Goal: Task Accomplishment & Management: Manage account settings

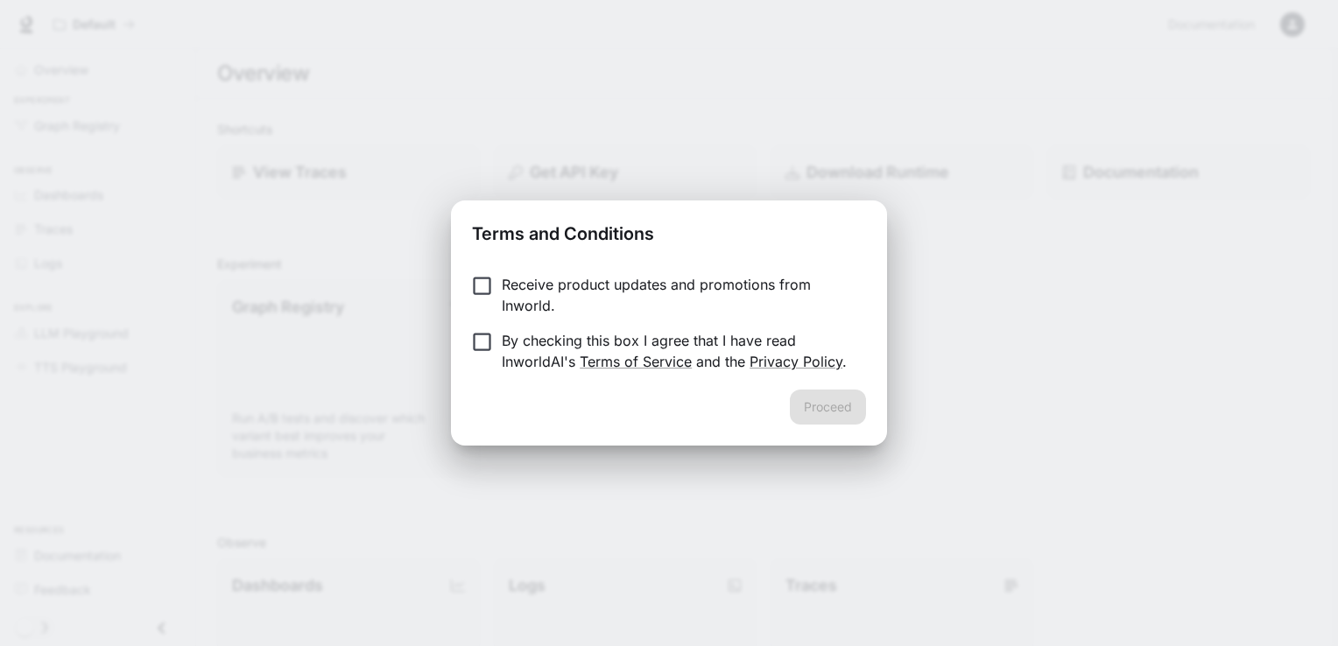
click at [543, 290] on p "Receive product updates and promotions from Inworld." at bounding box center [677, 295] width 350 height 42
click at [504, 352] on p "By checking this box I agree that I have read InworldAI's Terms of Service and …" at bounding box center [677, 351] width 350 height 42
click at [858, 401] on button "Proceed" at bounding box center [828, 407] width 76 height 35
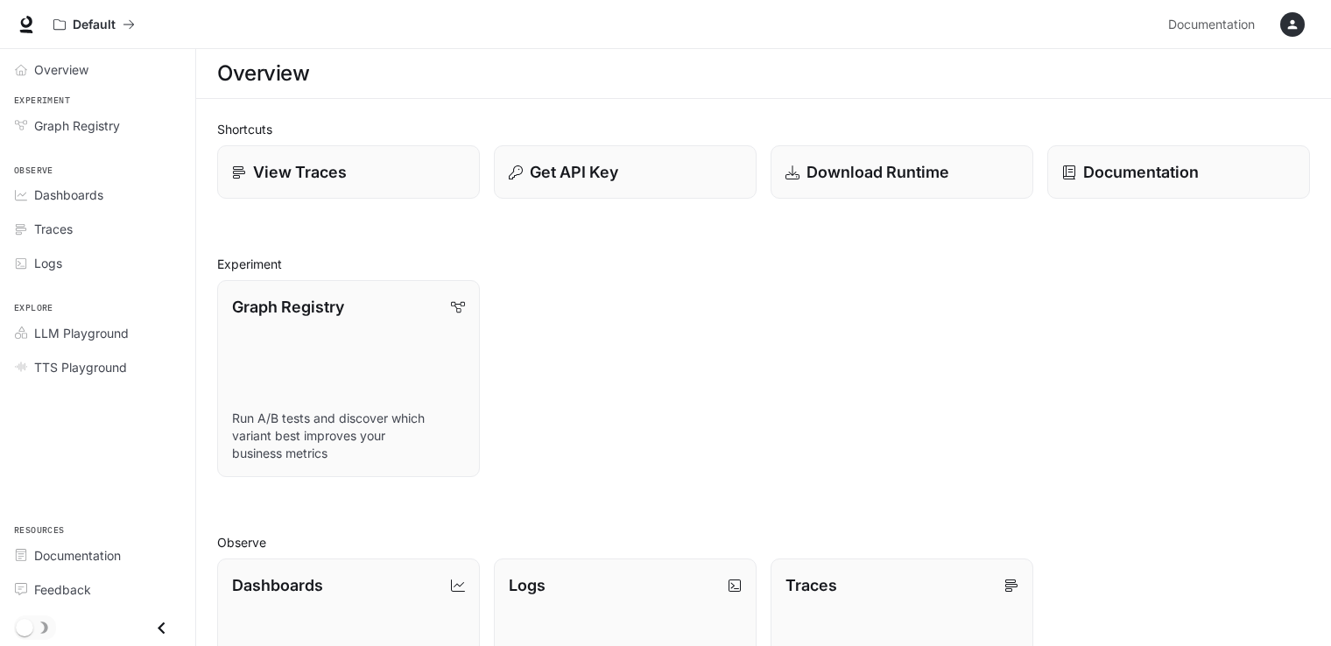
click at [112, 212] on li "Traces" at bounding box center [97, 229] width 195 height 34
click at [112, 199] on div "Dashboards" at bounding box center [107, 195] width 146 height 18
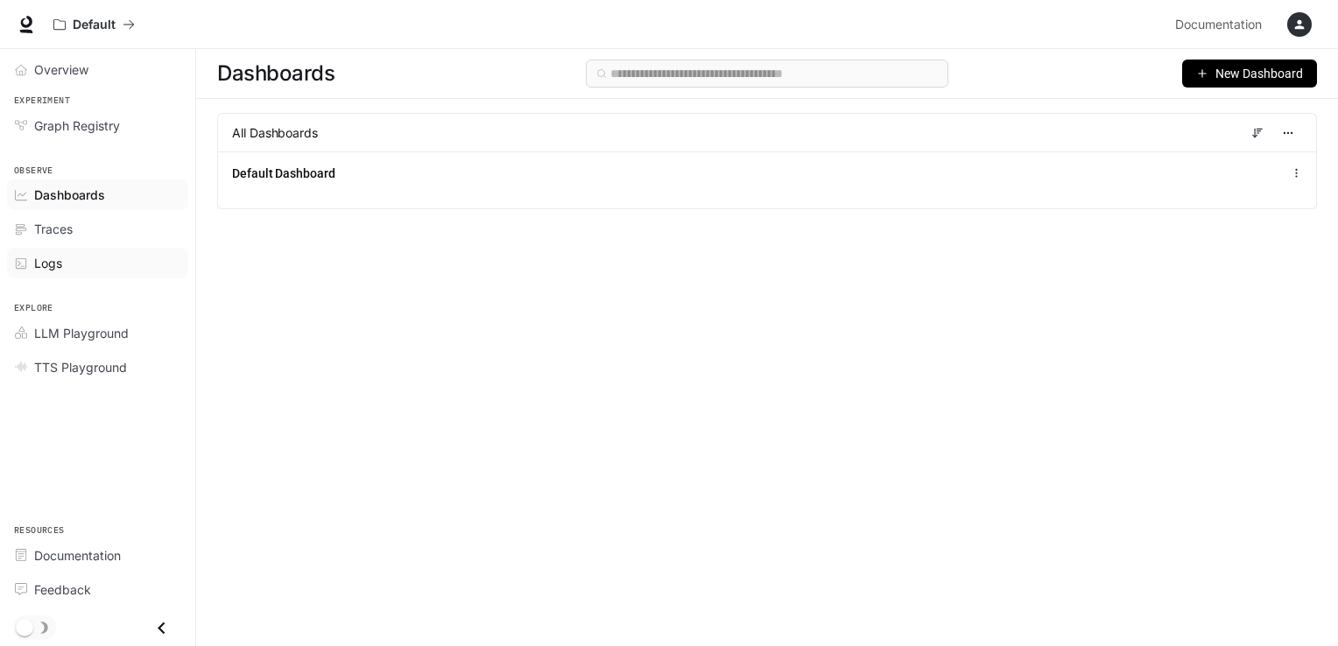
click at [116, 271] on div "Logs" at bounding box center [107, 263] width 146 height 18
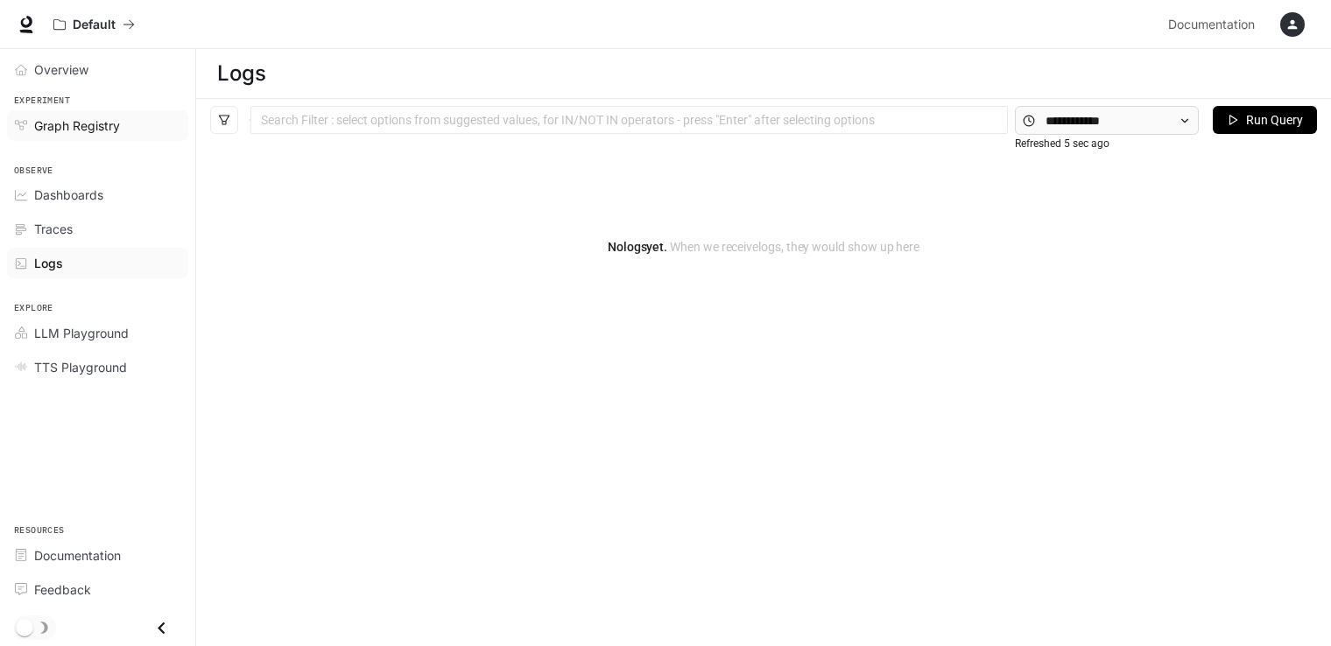
click at [93, 125] on span "Graph Registry" at bounding box center [77, 125] width 86 height 18
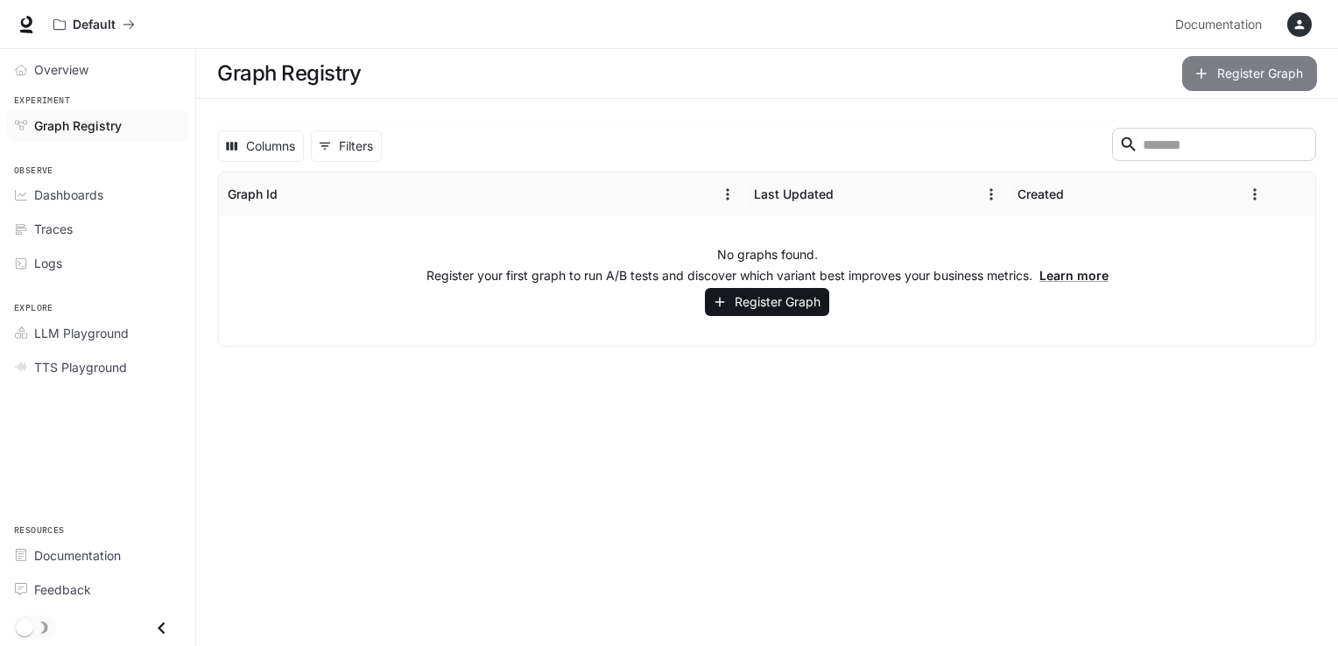
click at [1229, 74] on button "Register Graph" at bounding box center [1249, 73] width 135 height 35
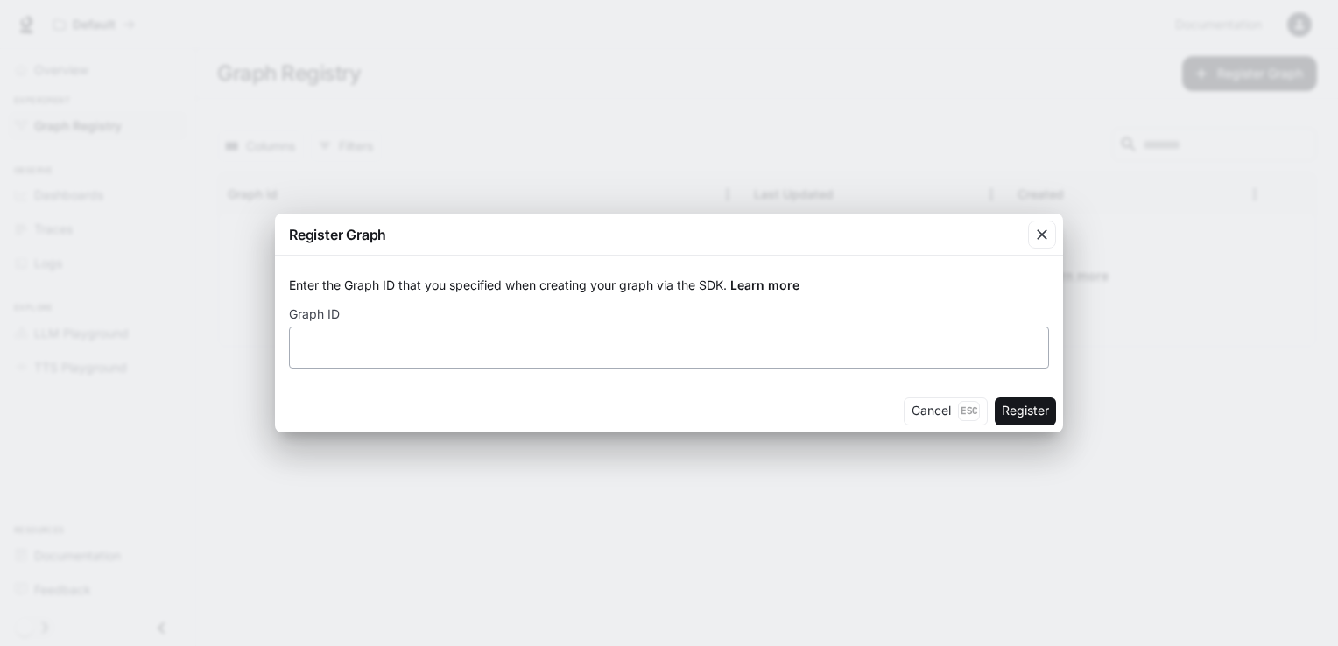
click at [564, 368] on div "​" at bounding box center [669, 348] width 760 height 42
type input "******"
click at [995, 397] on button "Register" at bounding box center [1025, 411] width 61 height 28
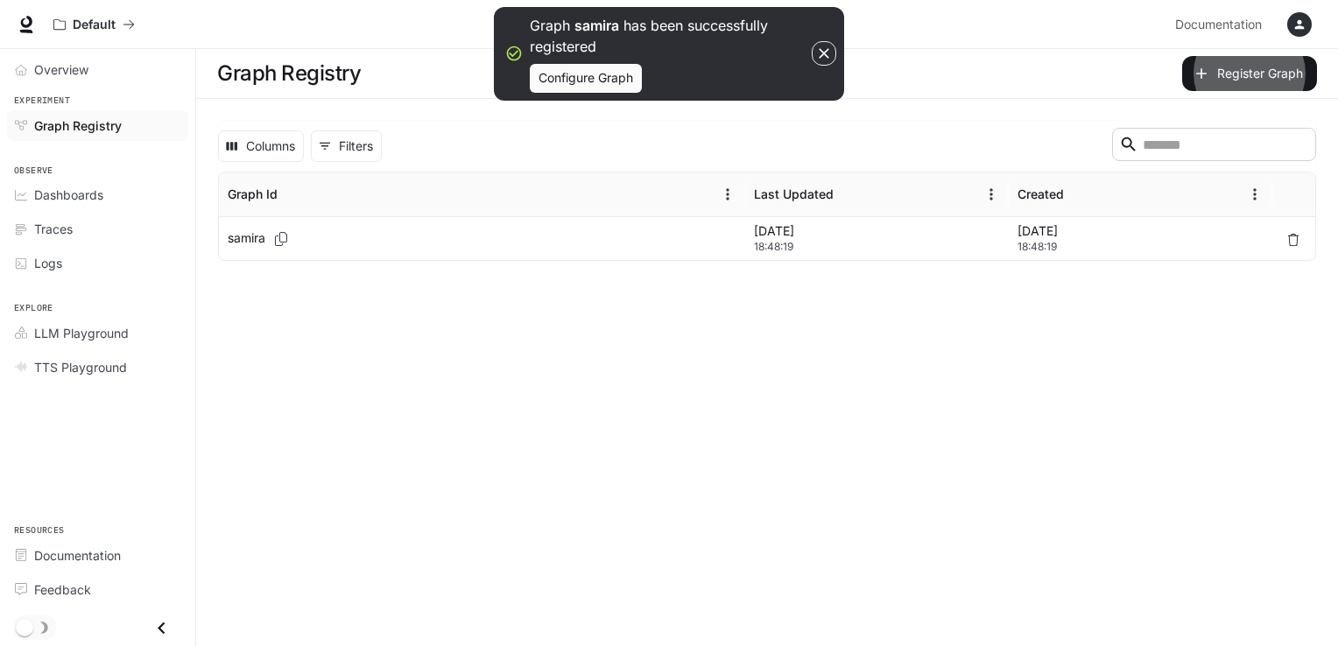
click at [494, 241] on div "samira" at bounding box center [482, 238] width 509 height 43
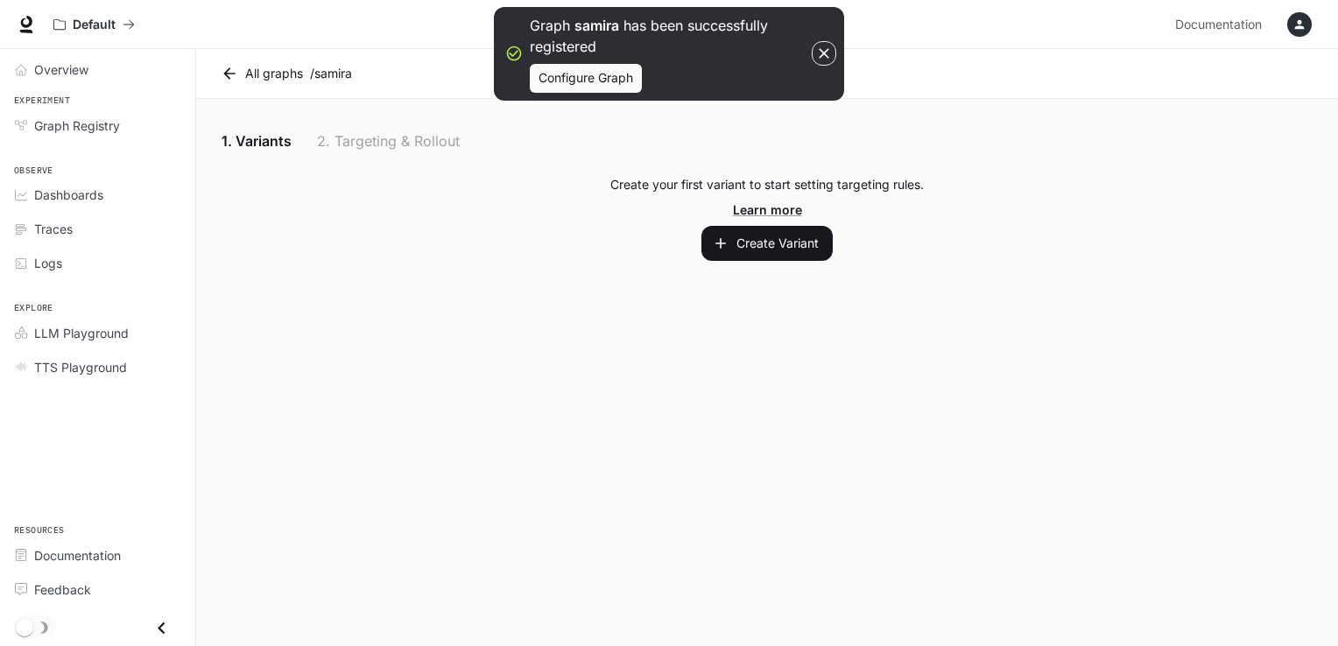
click at [273, 79] on link "All graphs" at bounding box center [263, 73] width 93 height 35
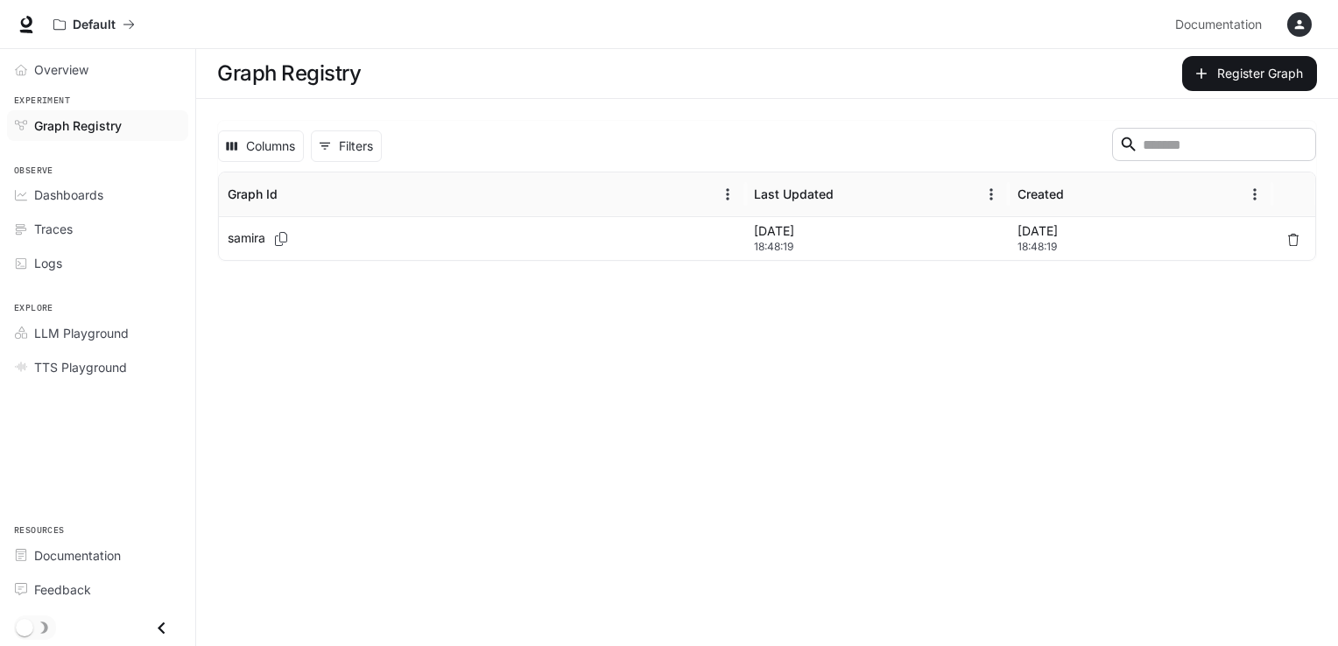
click at [761, 248] on span "18:48:19" at bounding box center [877, 247] width 246 height 18
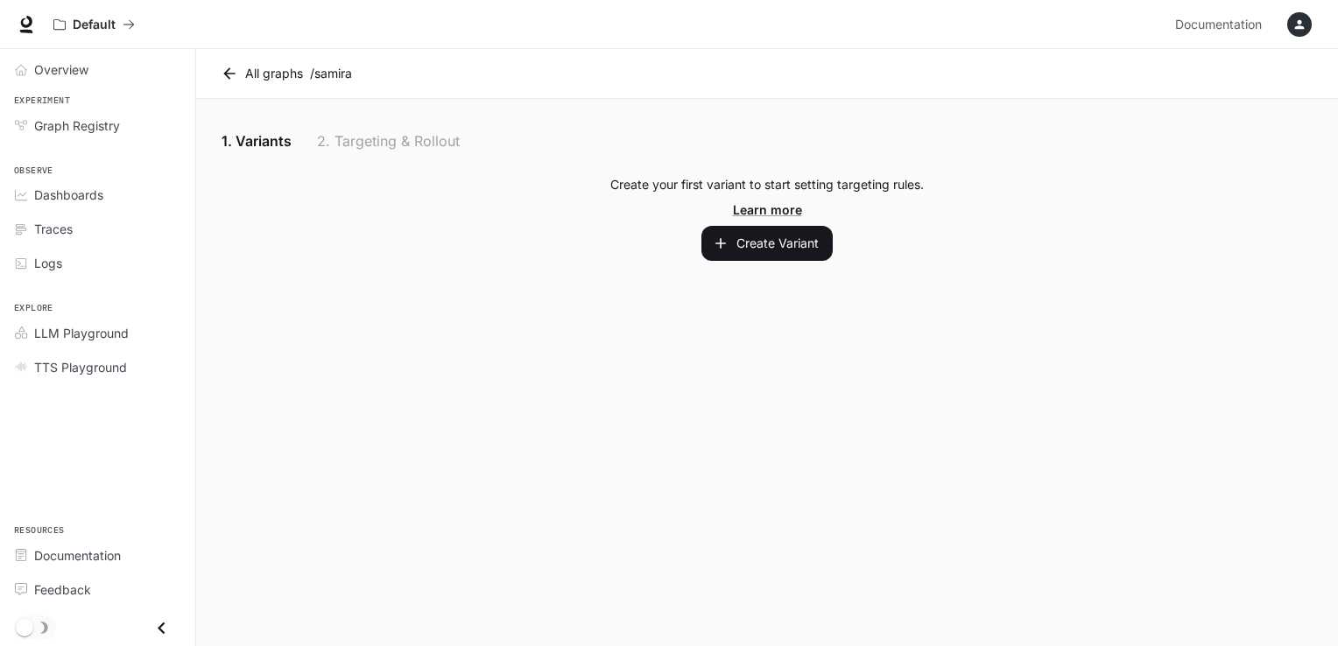
click at [411, 138] on div "1. Variants 2. Targeting & Rollout" at bounding box center [767, 141] width 1100 height 42
click at [285, 74] on link "All graphs" at bounding box center [263, 73] width 93 height 35
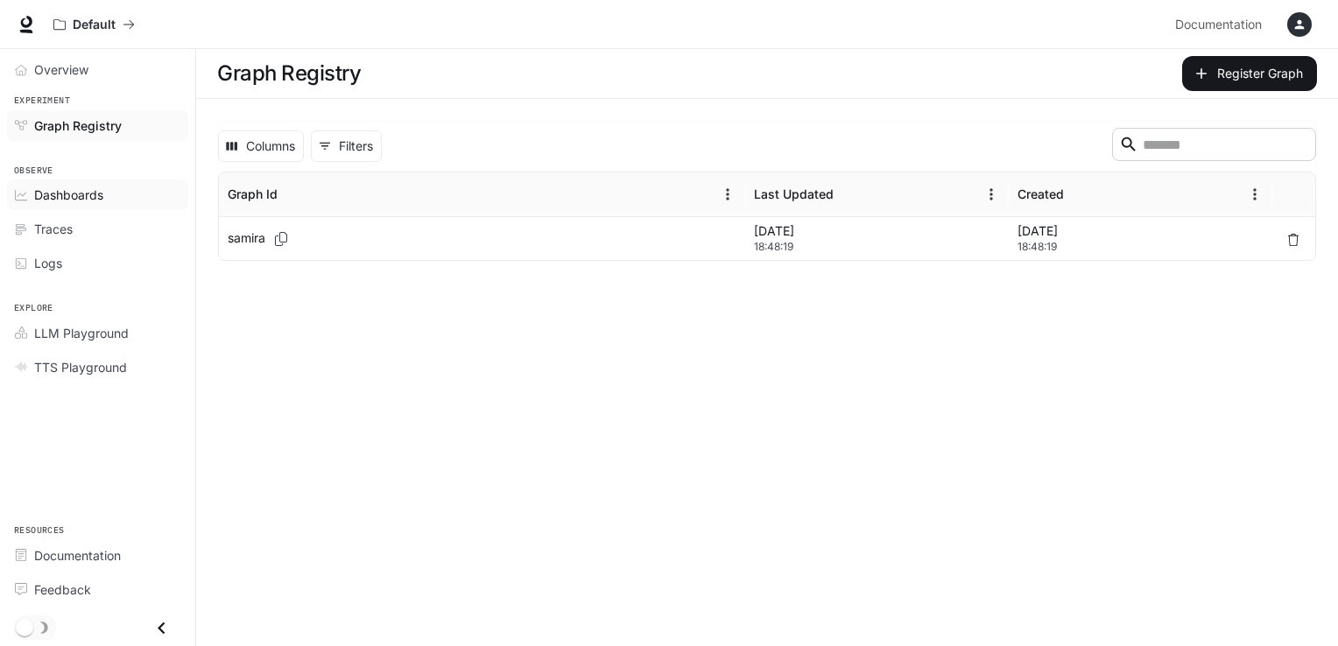
click at [94, 202] on span "Dashboards" at bounding box center [68, 195] width 69 height 18
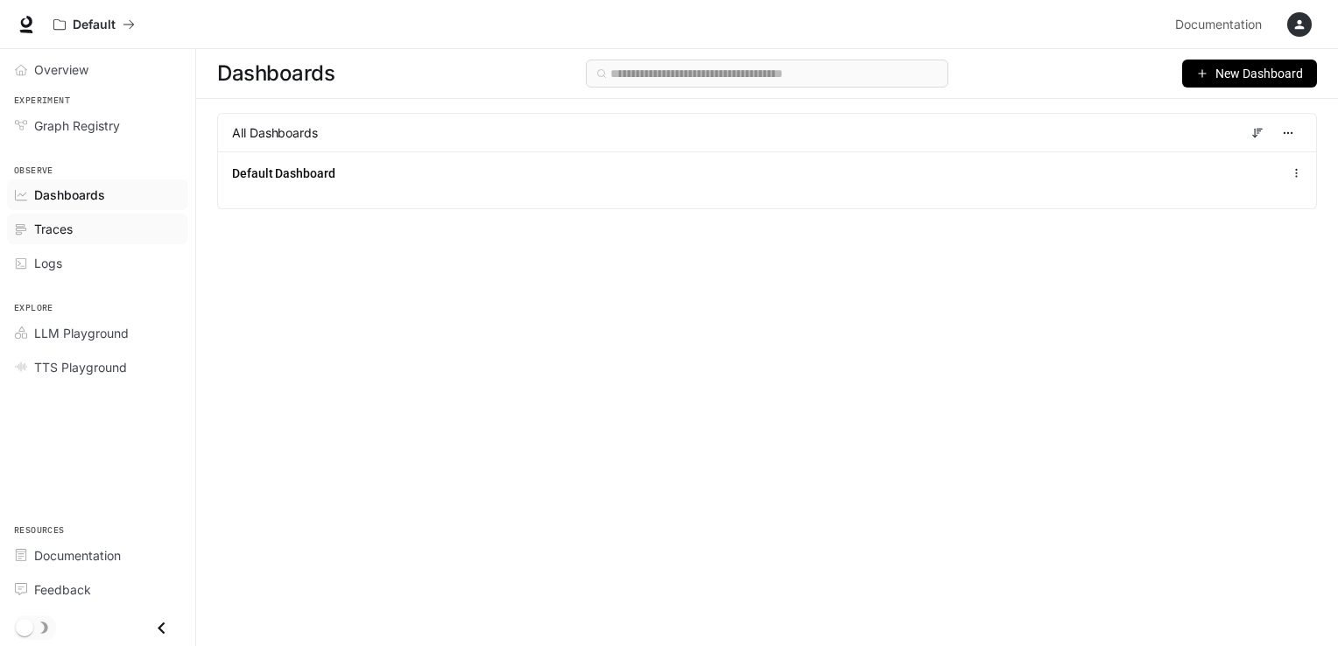
click at [97, 233] on div "Traces" at bounding box center [107, 229] width 146 height 18
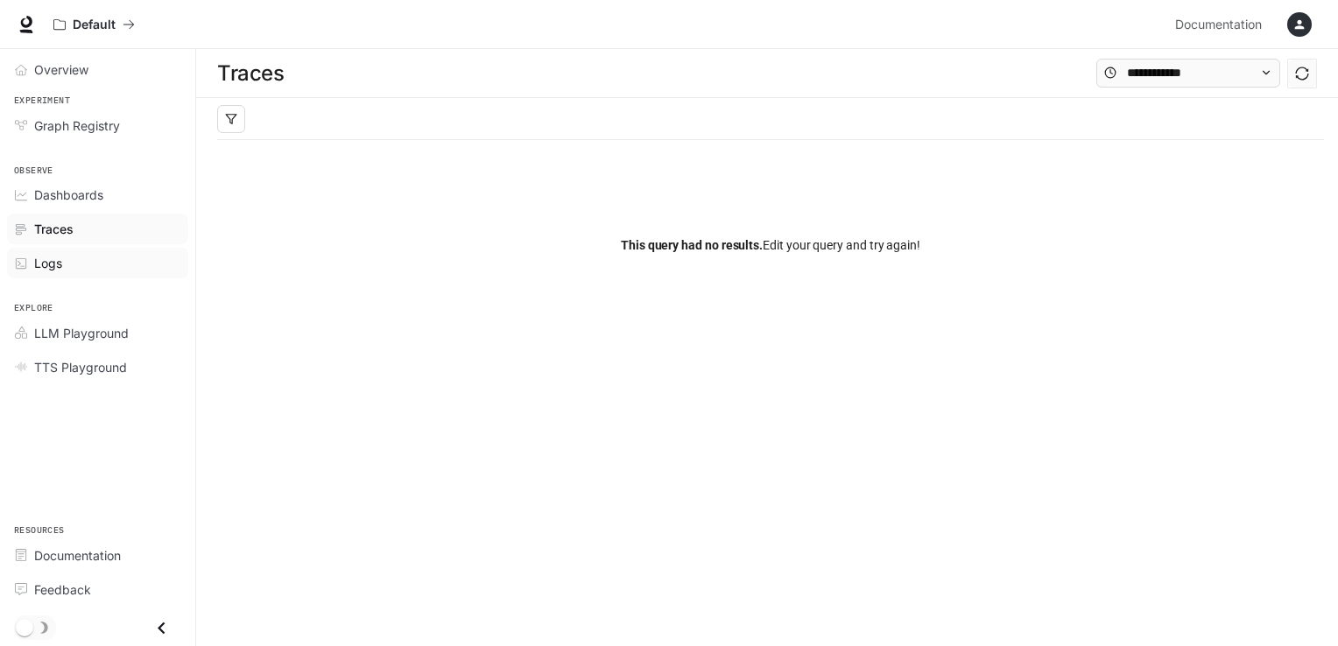
click at [95, 260] on div "Logs" at bounding box center [107, 263] width 146 height 18
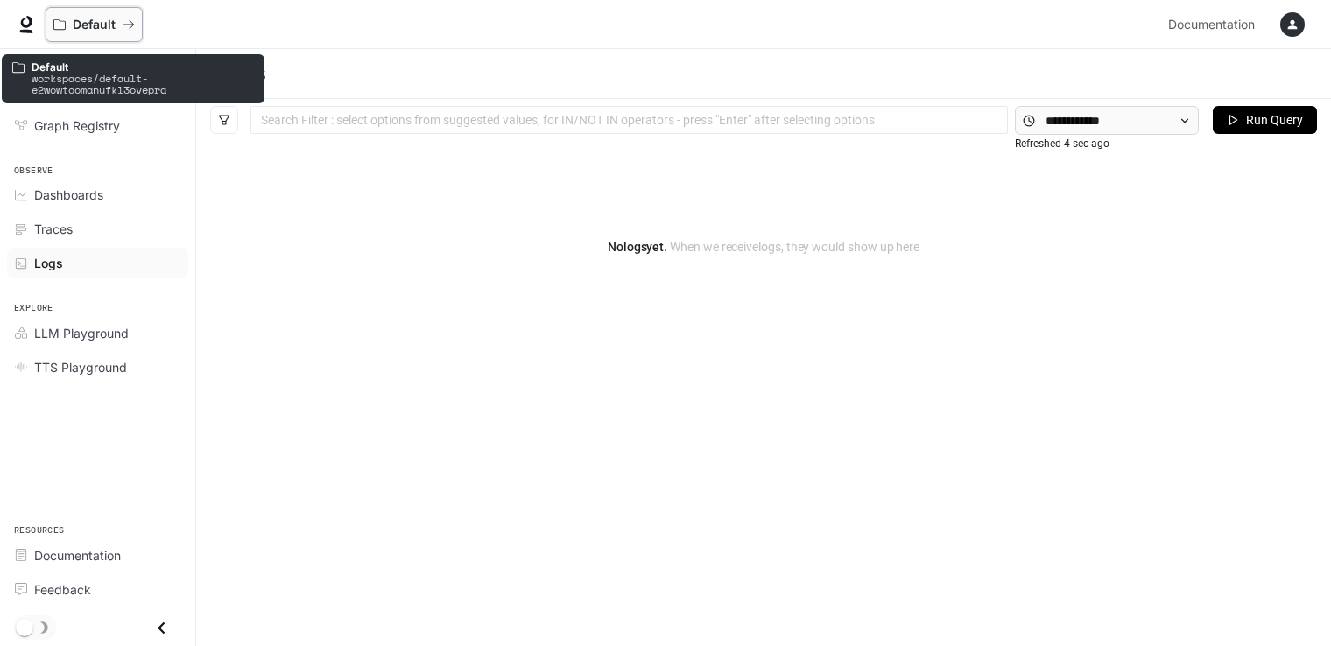
click at [97, 30] on p "Default" at bounding box center [94, 25] width 43 height 15
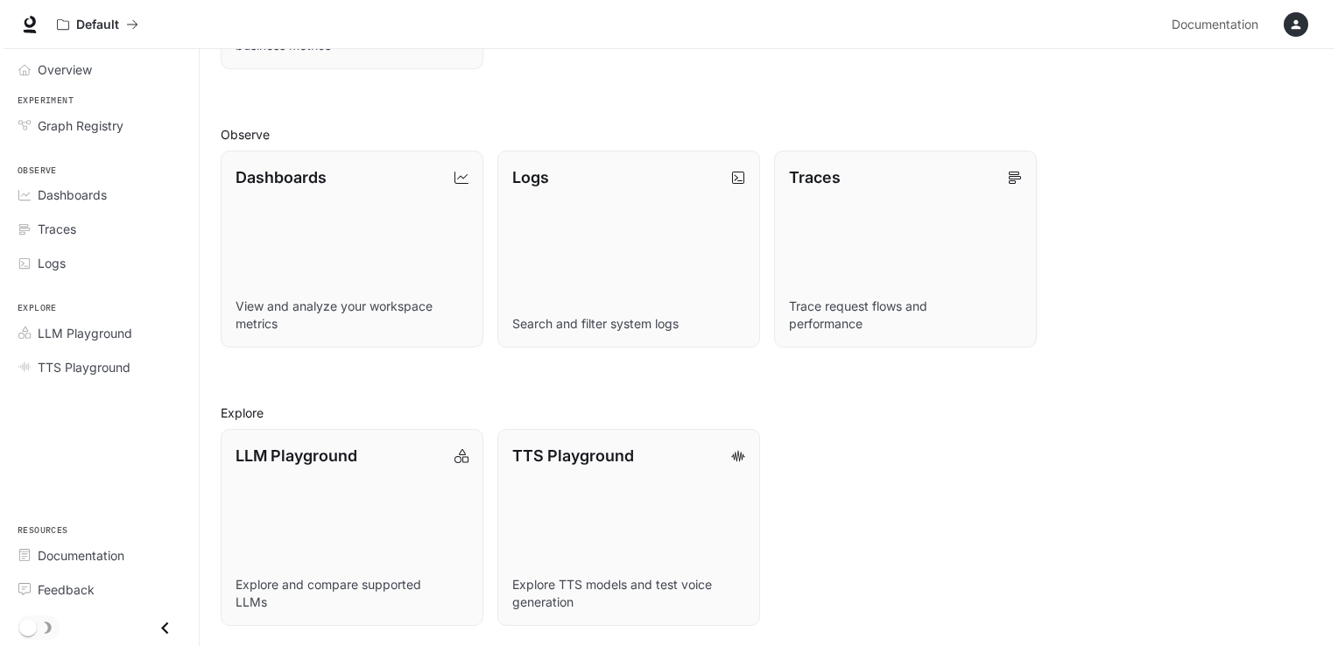
scroll to position [145, 0]
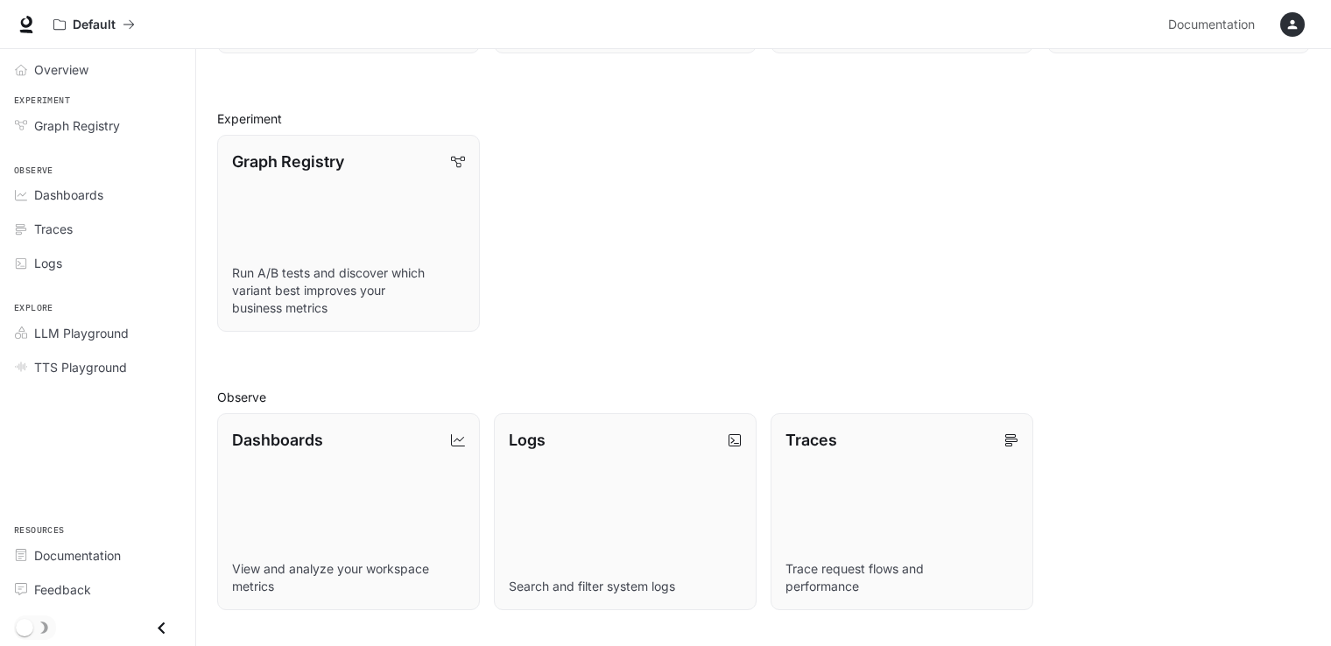
click at [1298, 19] on icon "button" at bounding box center [1292, 25] width 14 height 14
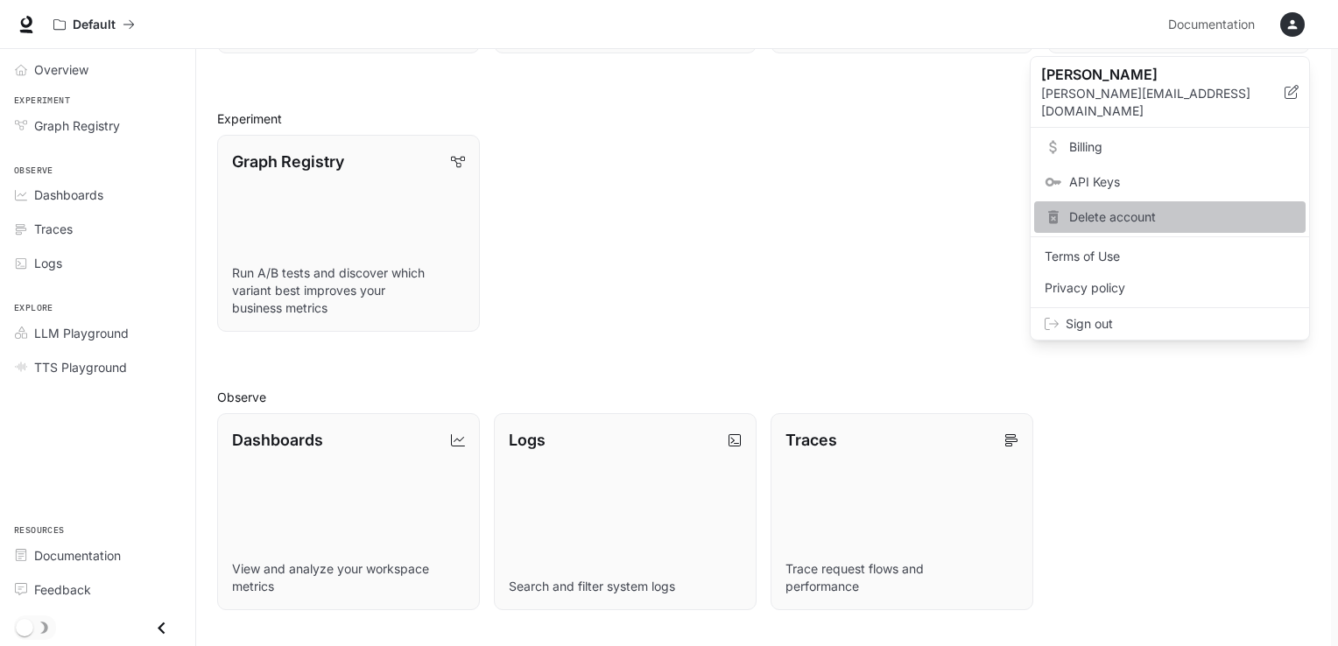
click at [1141, 208] on span "Delete account" at bounding box center [1182, 217] width 226 height 18
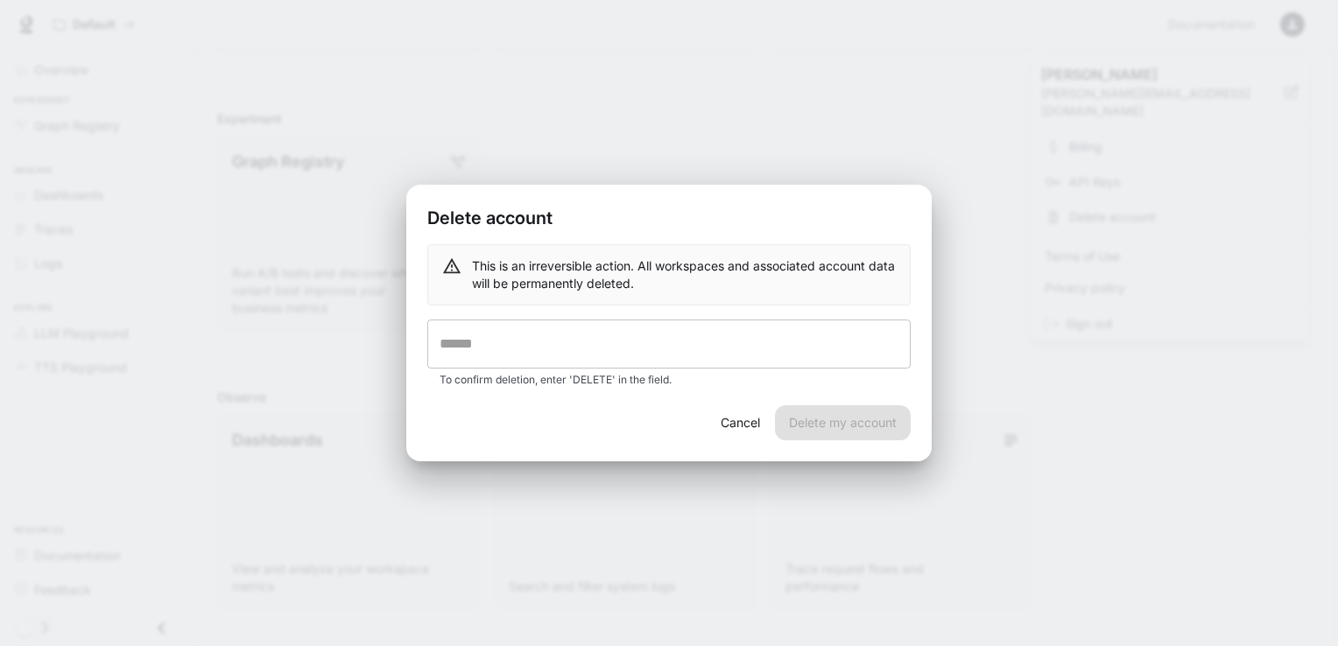
click at [647, 320] on input "text" at bounding box center [668, 344] width 483 height 49
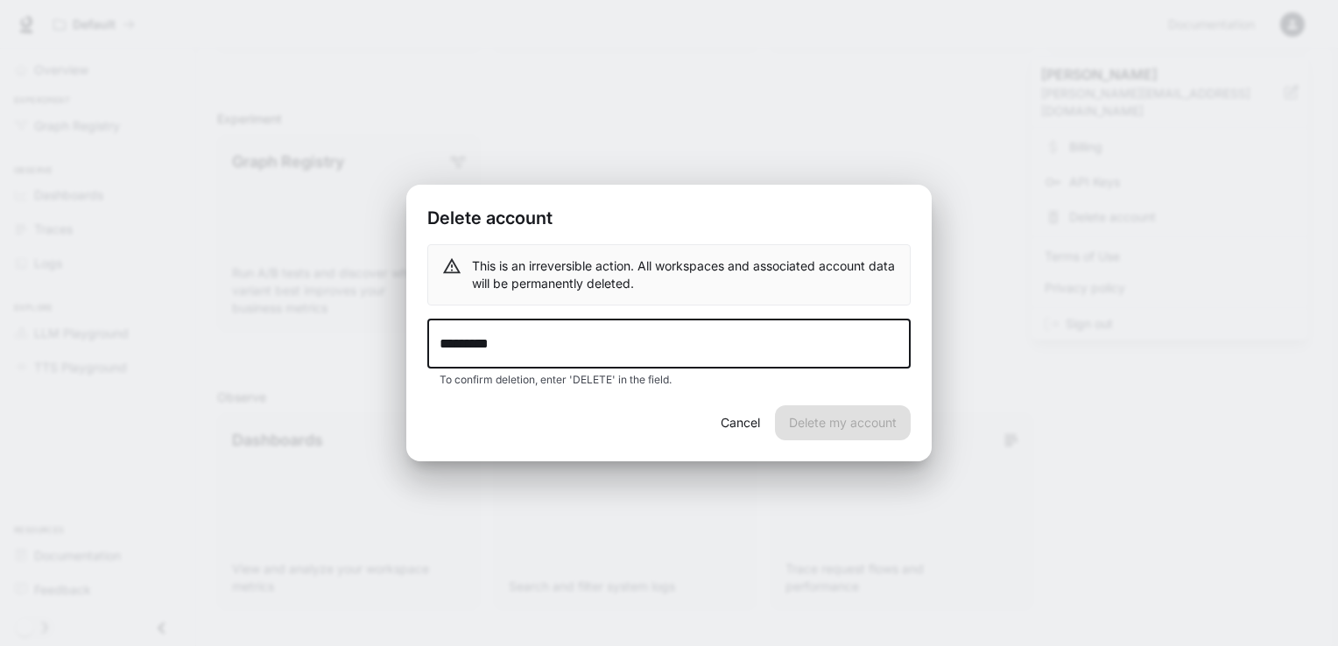
drag, startPoint x: 683, startPoint y: 343, endPoint x: 418, endPoint y: 353, distance: 265.5
click at [418, 353] on div "This is an irreversible action. All workspaces and associated account data will…" at bounding box center [668, 325] width 525 height 162
click at [462, 346] on input "*****" at bounding box center [668, 344] width 483 height 49
type input "******"
click at [833, 420] on button "Delete my account" at bounding box center [843, 422] width 136 height 35
